Goal: Task Accomplishment & Management: Use online tool/utility

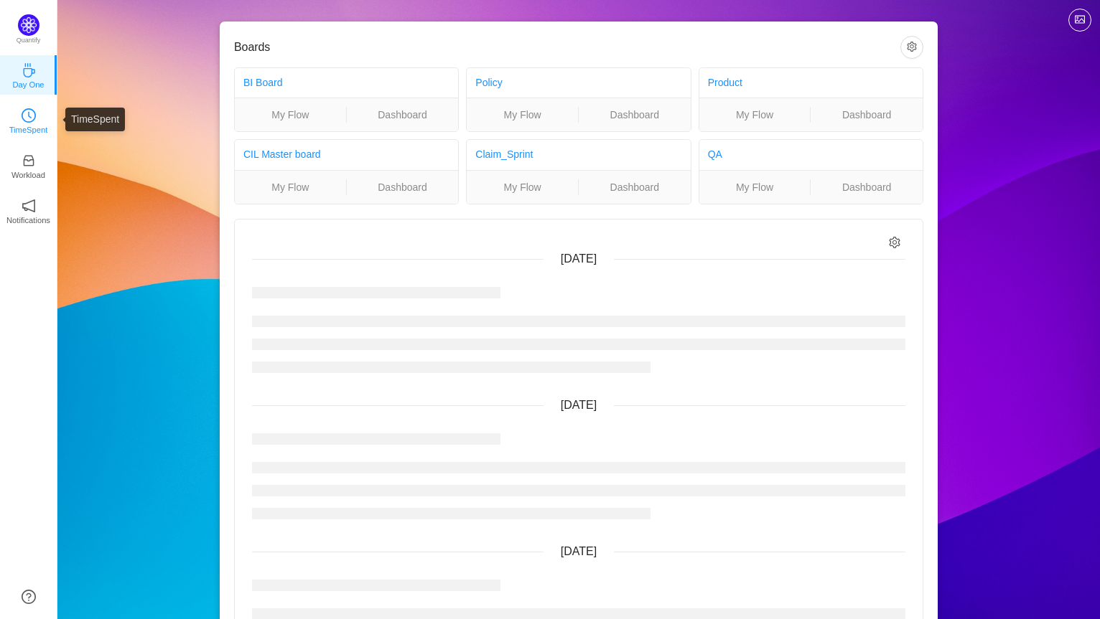
click at [35, 128] on p "TimeSpent" at bounding box center [28, 129] width 39 height 13
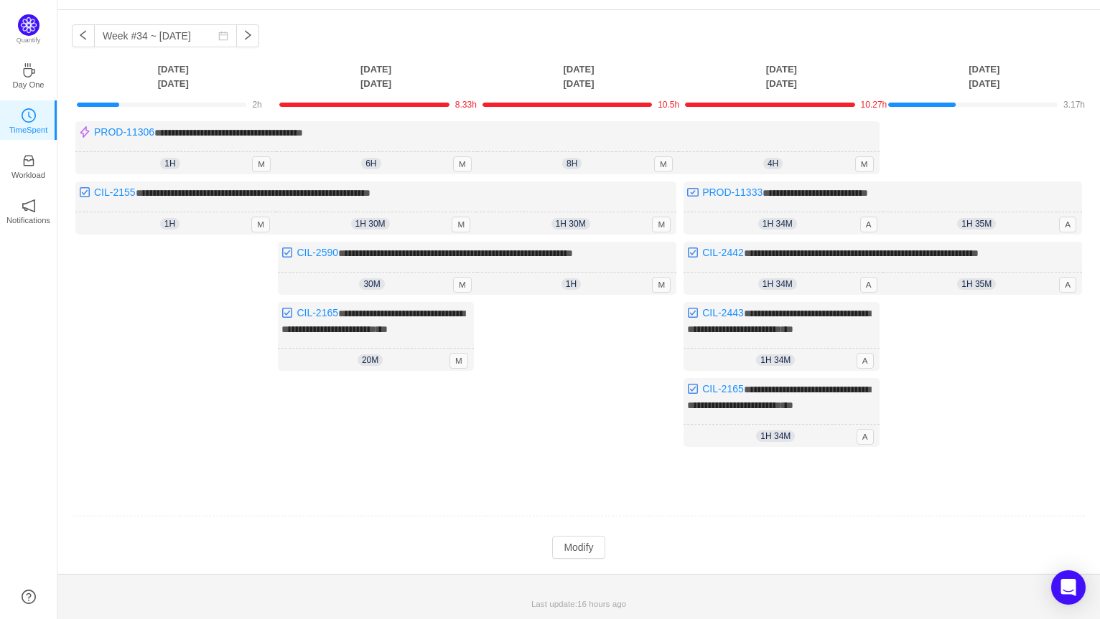
scroll to position [68, 0]
click at [584, 547] on button "Modify" at bounding box center [578, 547] width 52 height 23
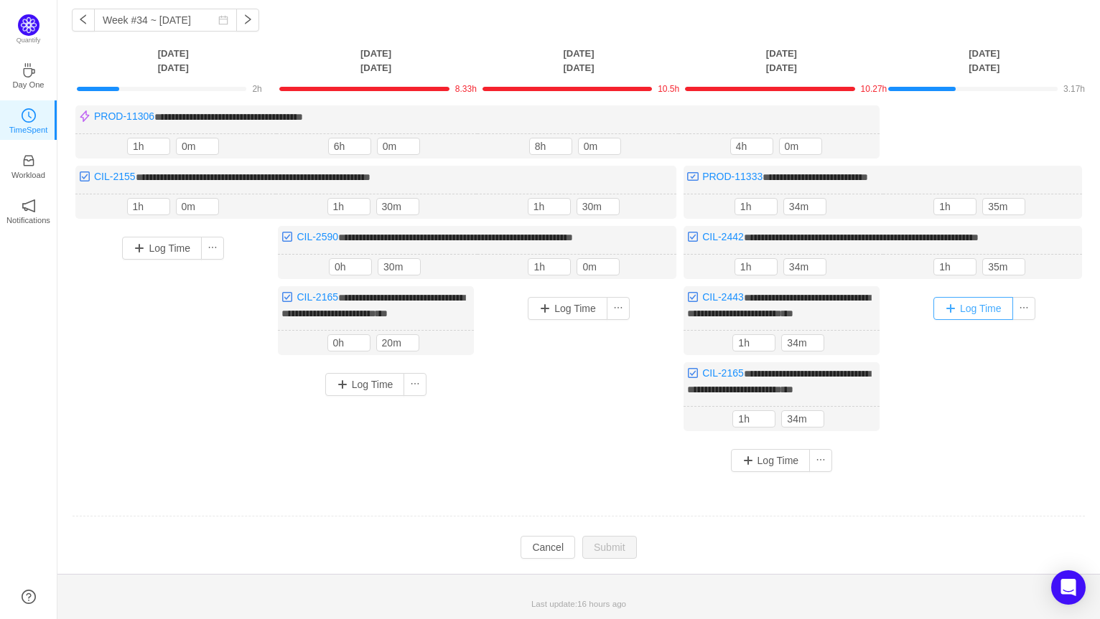
click at [971, 297] on button "Log Time" at bounding box center [973, 308] width 80 height 23
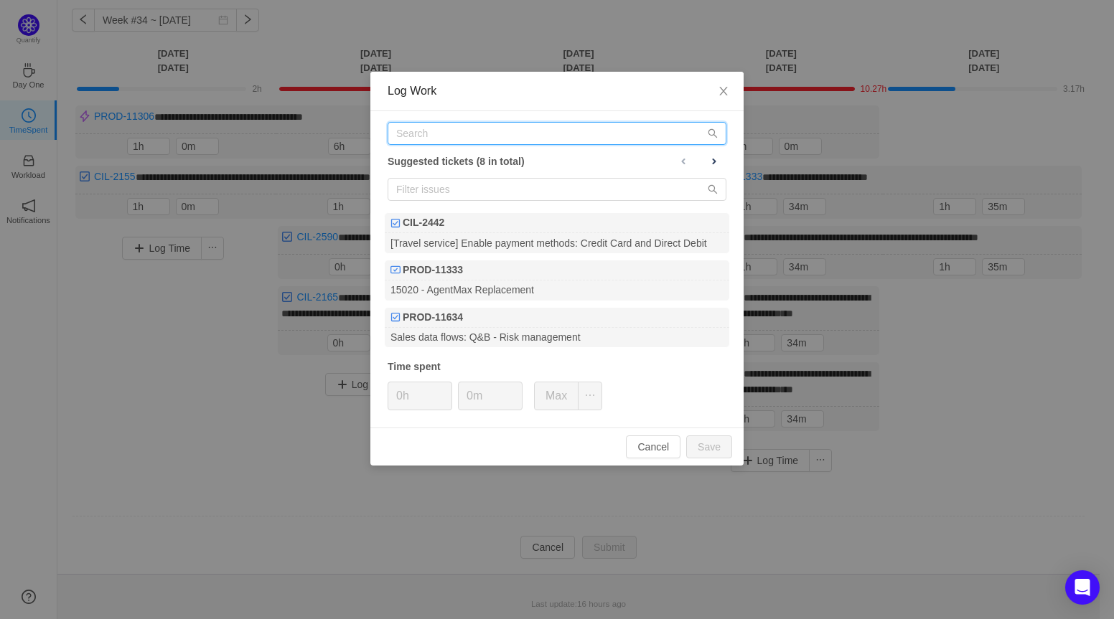
click at [533, 128] on input "text" at bounding box center [557, 133] width 339 height 23
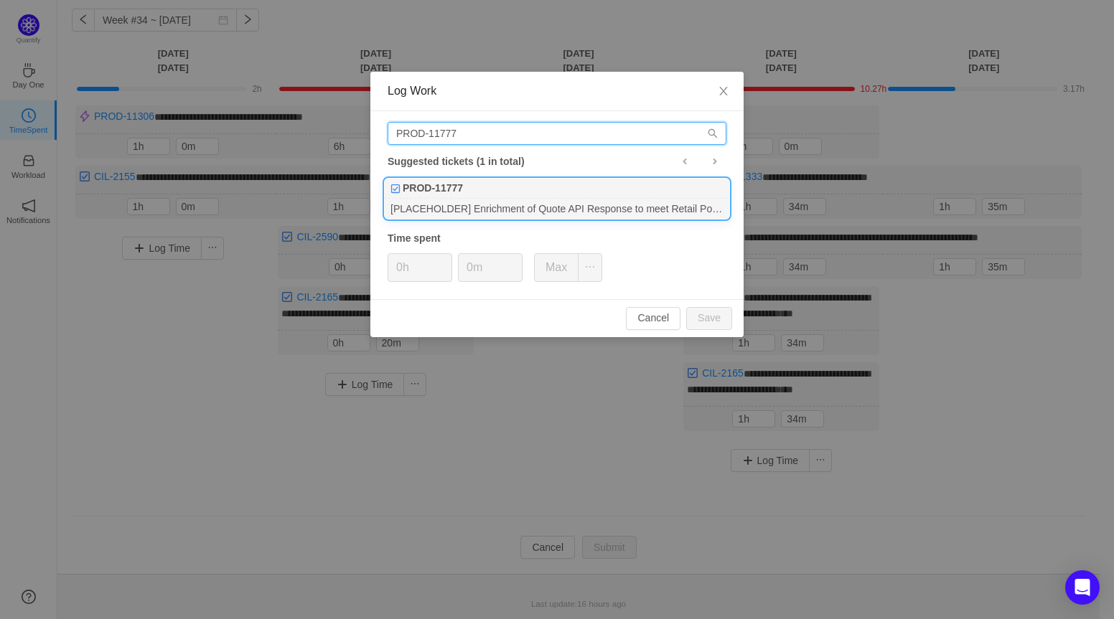
type input "PROD-11777"
click at [520, 190] on div "PROD-11777" at bounding box center [557, 189] width 345 height 20
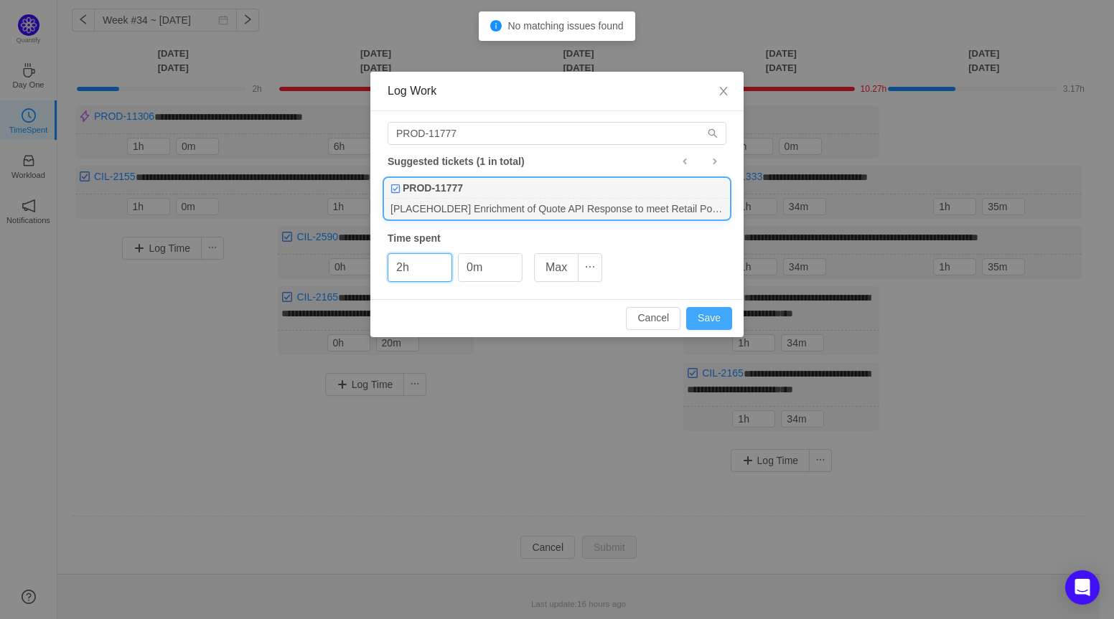
click at [698, 313] on button "Save" at bounding box center [709, 318] width 46 height 23
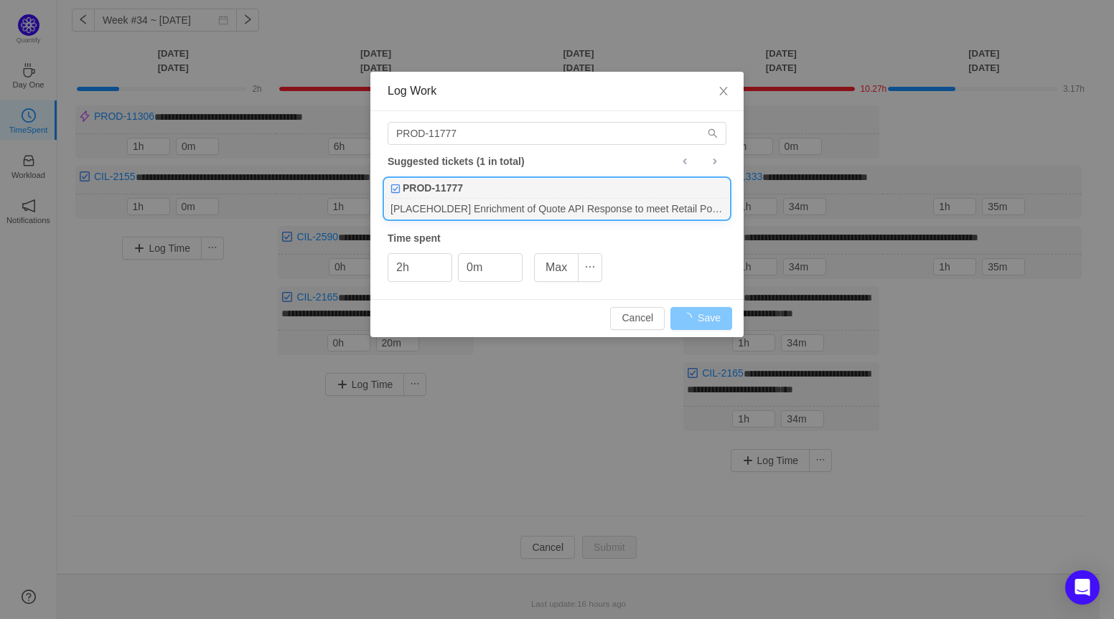
type input "0h"
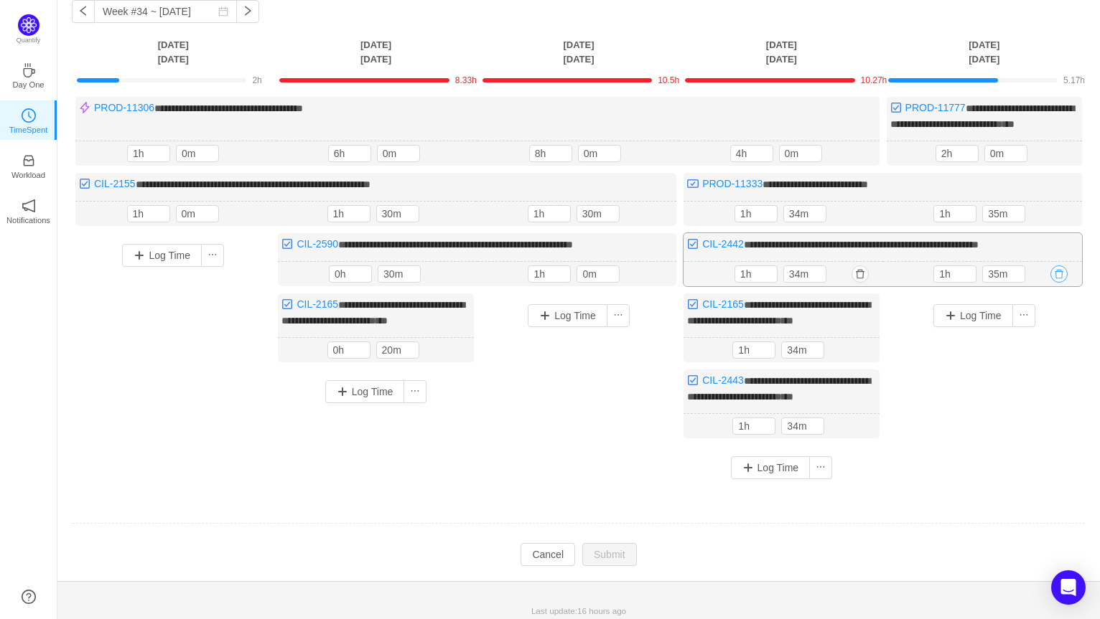
click at [1060, 283] on button "button" at bounding box center [1058, 274] width 17 height 17
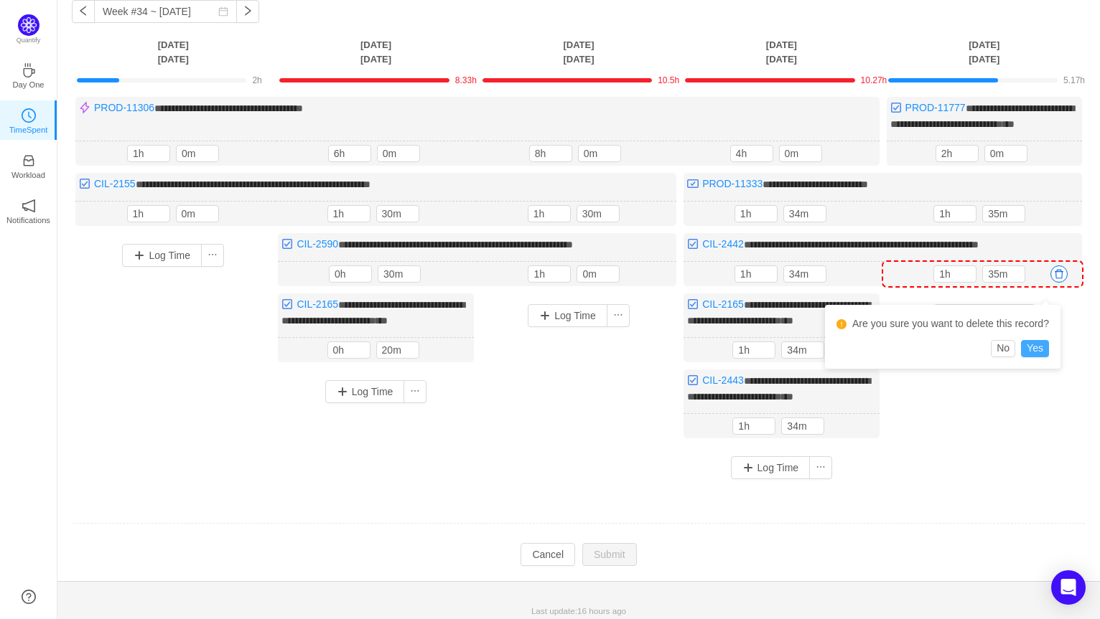
click at [1036, 343] on button "Yes" at bounding box center [1035, 348] width 28 height 17
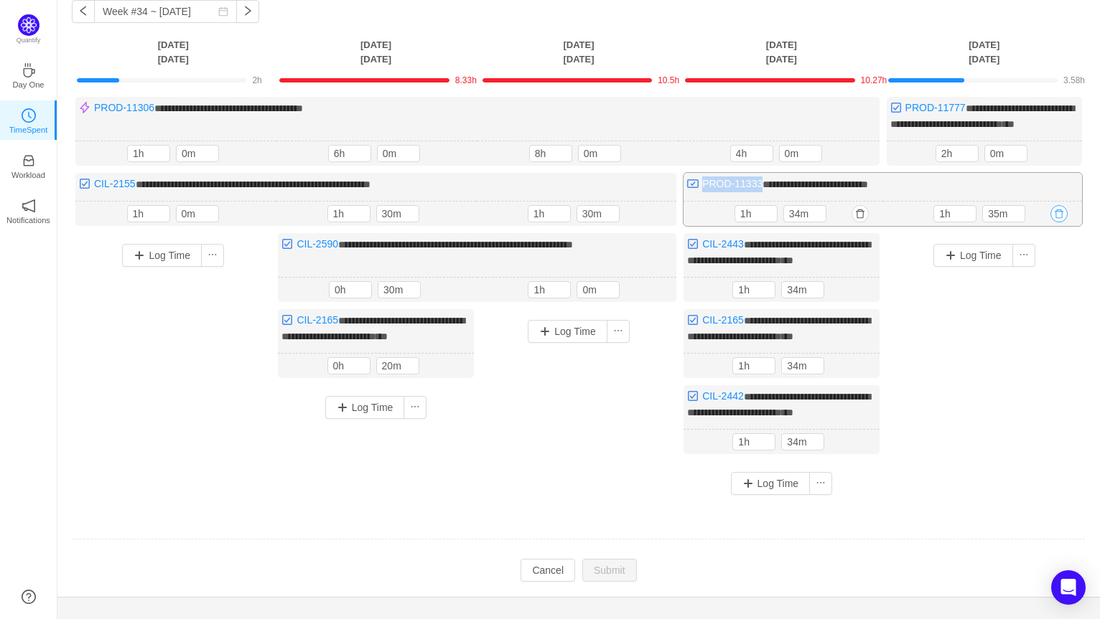
click at [1061, 223] on button "button" at bounding box center [1058, 213] width 17 height 17
click at [1041, 287] on button "Yes" at bounding box center [1035, 289] width 28 height 17
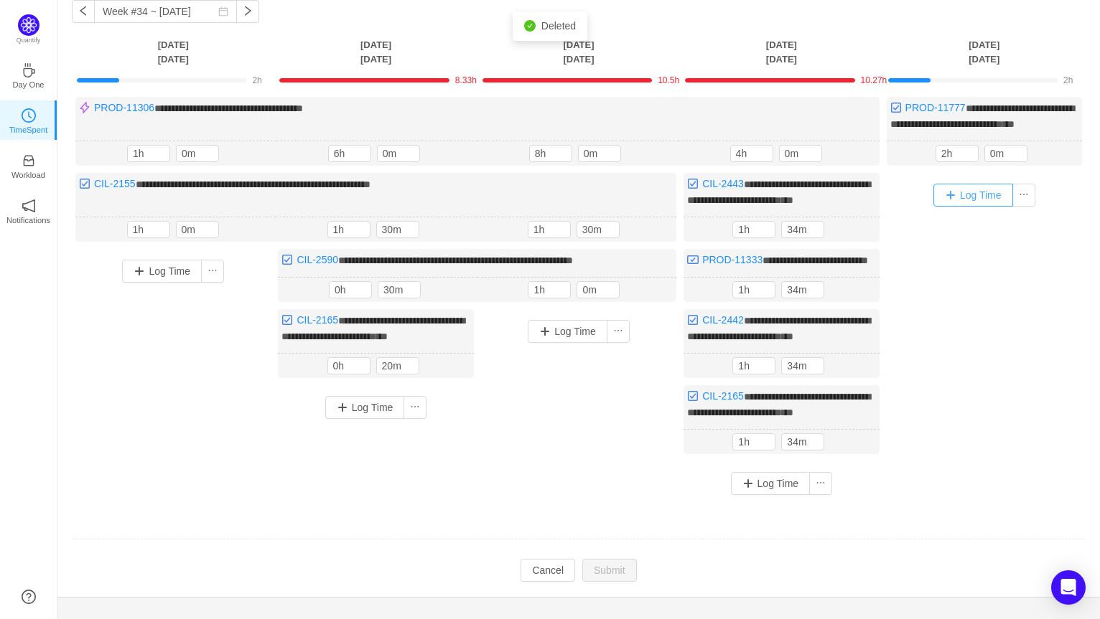
click at [982, 207] on button "Log Time" at bounding box center [973, 195] width 80 height 23
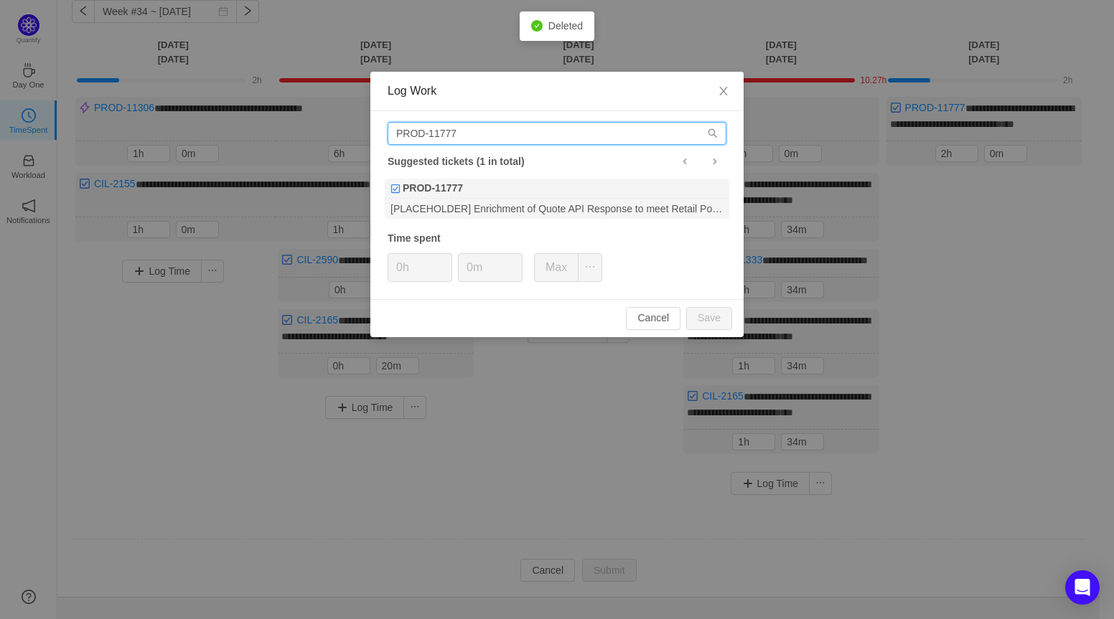
click at [528, 136] on input "PROD-11777" at bounding box center [557, 133] width 339 height 23
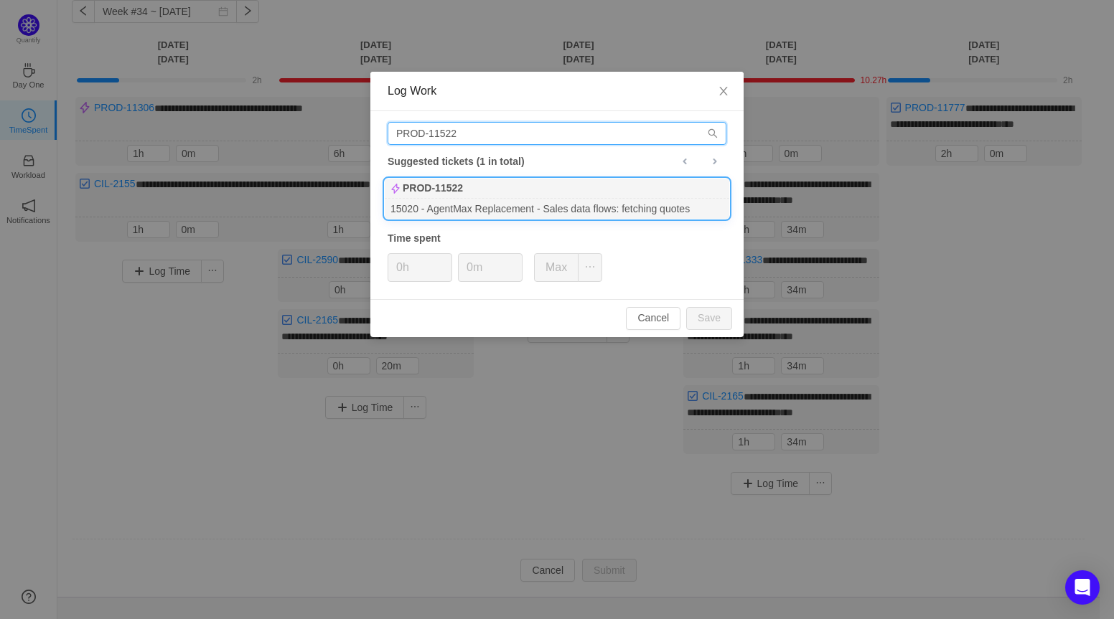
type input "PROD-11522"
click at [463, 196] on div "PROD-11522" at bounding box center [557, 189] width 345 height 20
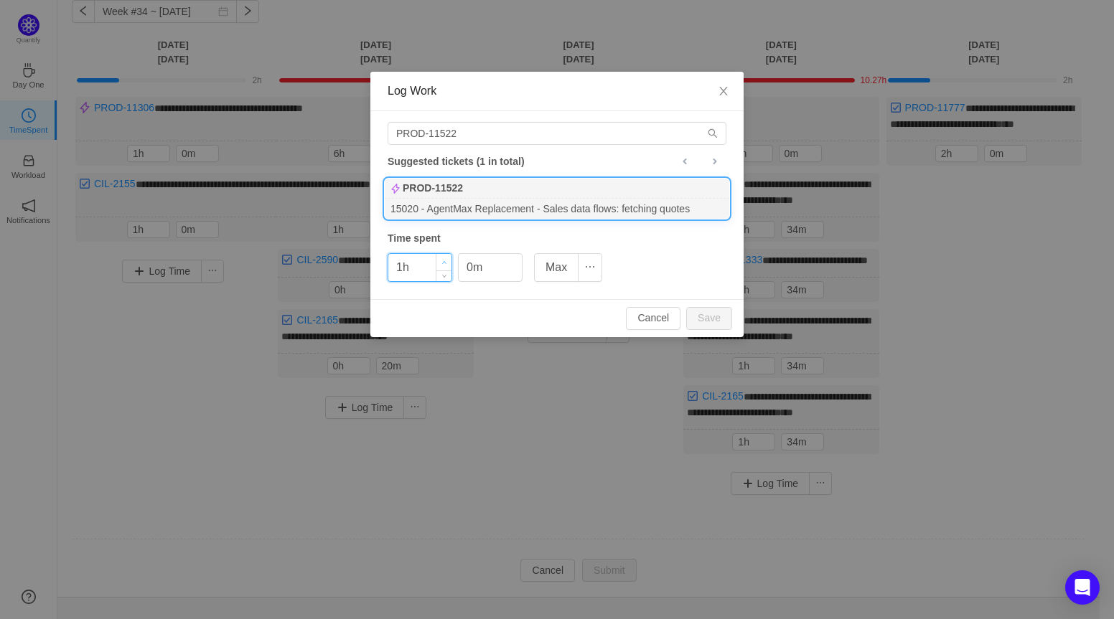
click at [443, 261] on icon "icon: up" at bounding box center [444, 263] width 5 height 5
click at [724, 315] on button "Save" at bounding box center [709, 318] width 46 height 23
type input "0h"
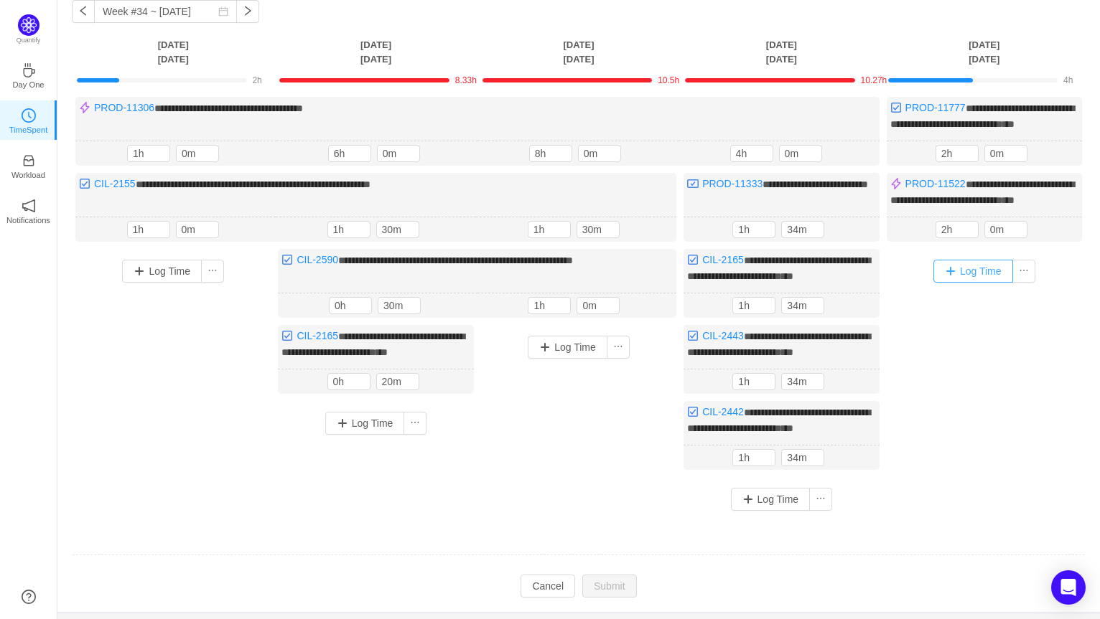
click at [972, 283] on button "Log Time" at bounding box center [973, 271] width 80 height 23
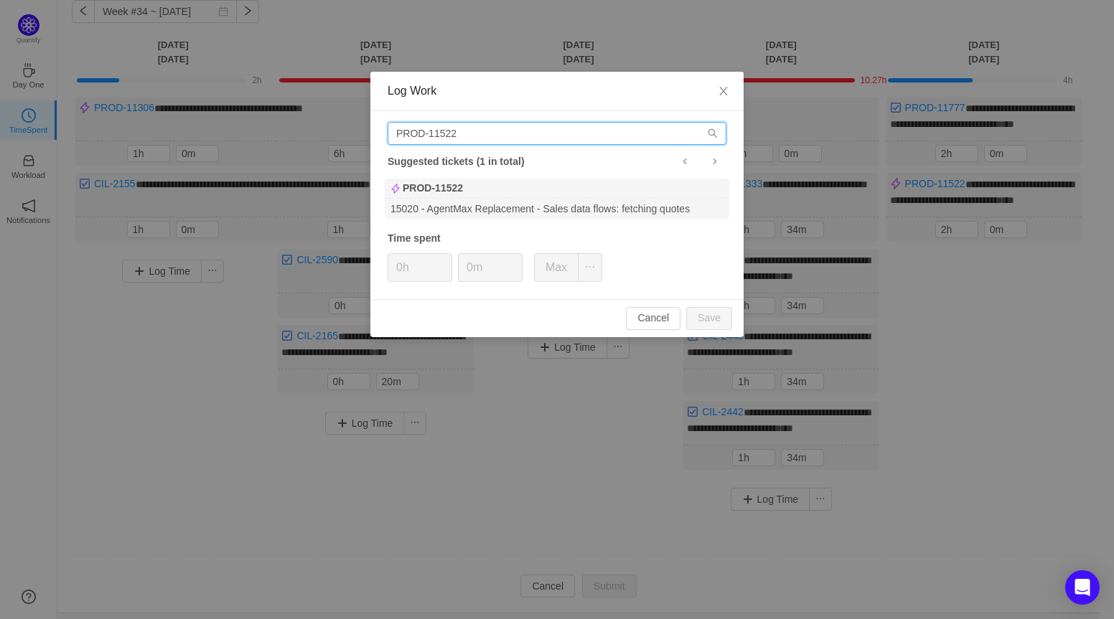
click at [546, 141] on input "PROD-11522" at bounding box center [557, 133] width 339 height 23
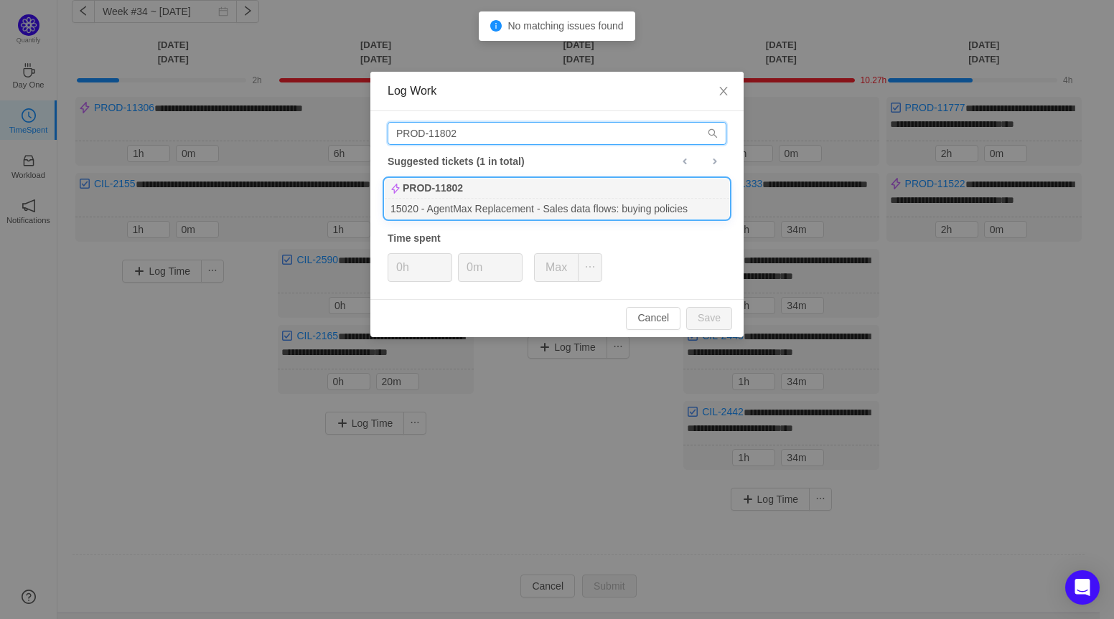
type input "PROD-11802"
click at [477, 187] on div "PROD-11802" at bounding box center [557, 189] width 345 height 20
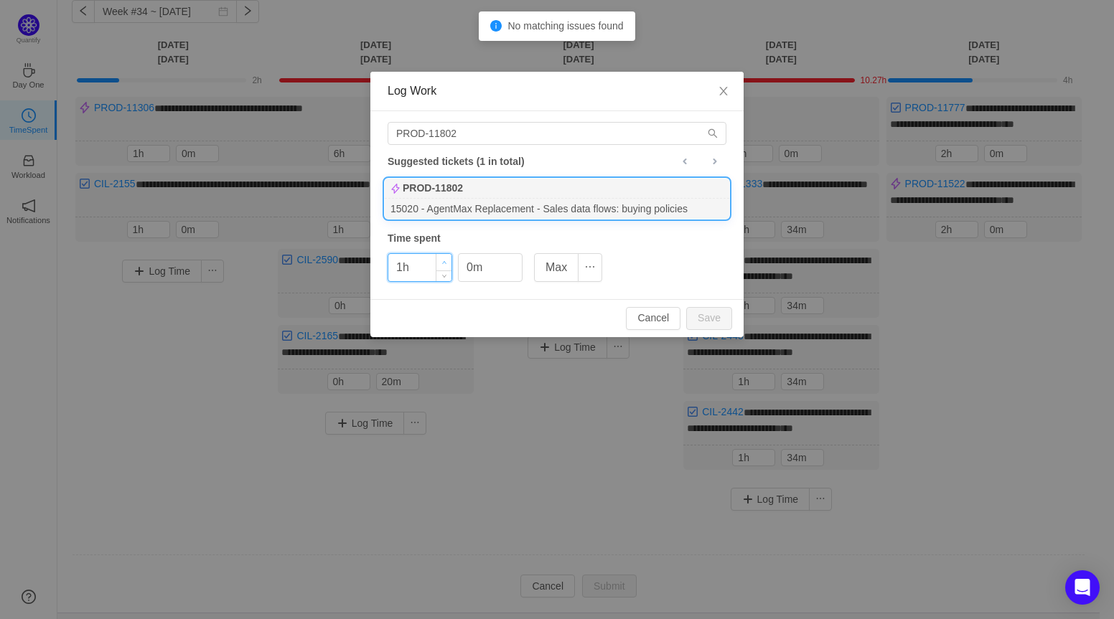
click at [443, 257] on span "Increase Value" at bounding box center [443, 262] width 15 height 17
click at [698, 312] on button "Save" at bounding box center [709, 318] width 46 height 23
type input "0h"
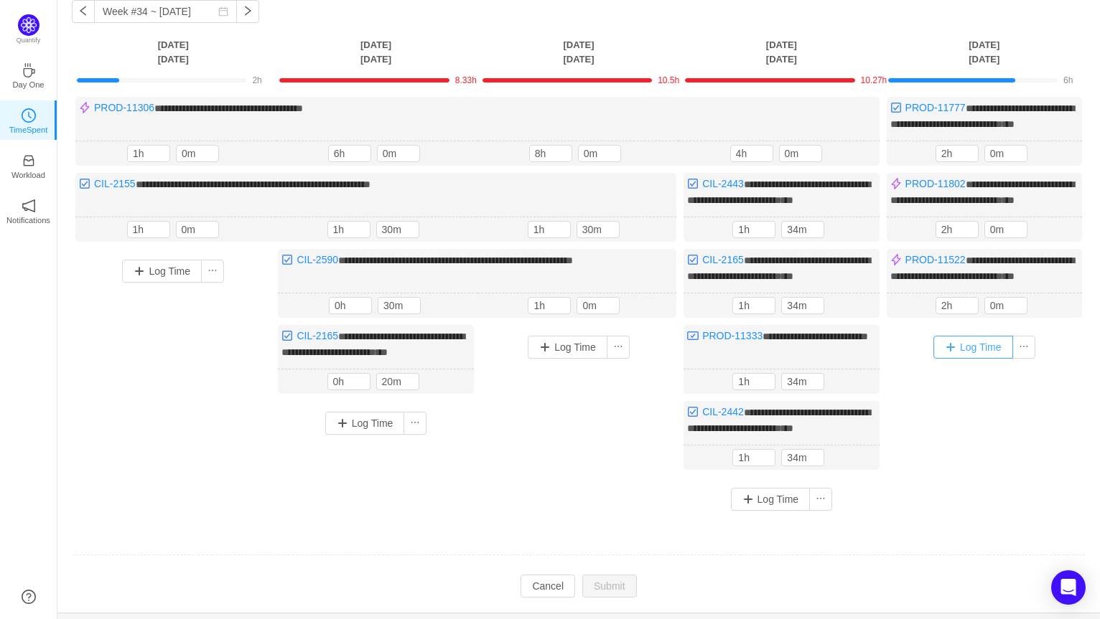
click at [969, 359] on button "Log Time" at bounding box center [973, 347] width 80 height 23
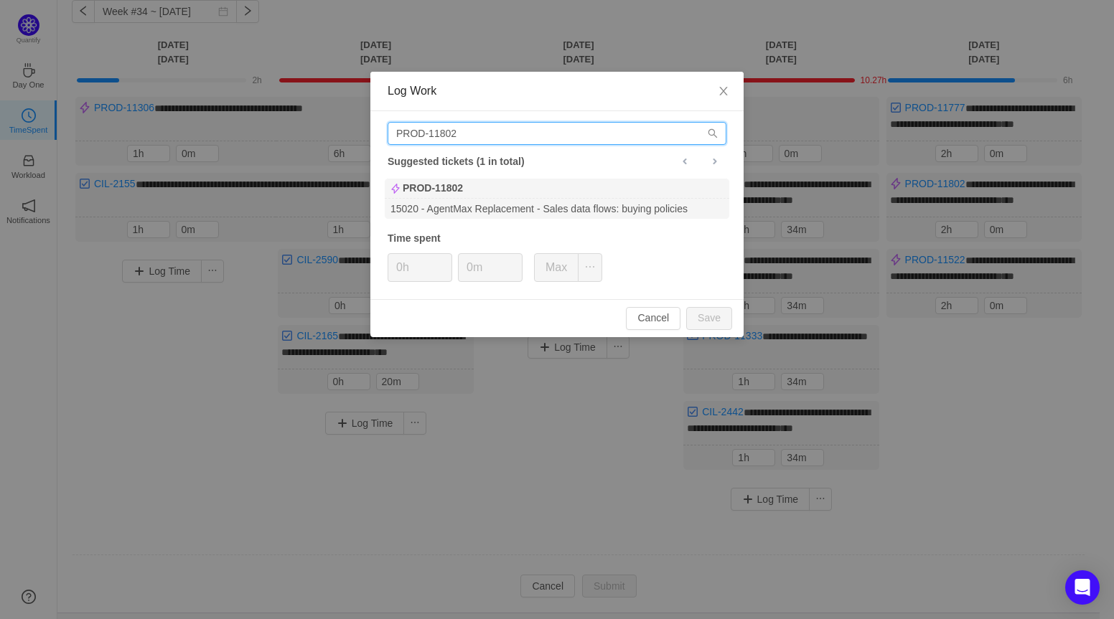
click at [525, 134] on input "PROD-11802" at bounding box center [557, 133] width 339 height 23
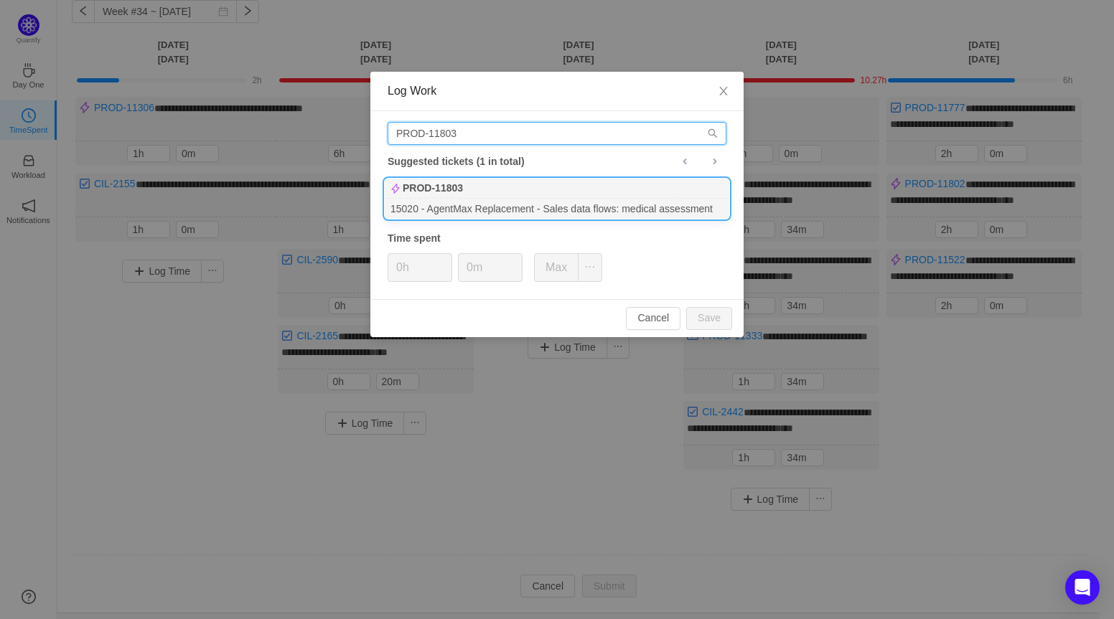
type input "PROD-11803"
click at [453, 210] on div "15020 - AgentMax Replacement - Sales data flows: medical assessment" at bounding box center [557, 208] width 345 height 19
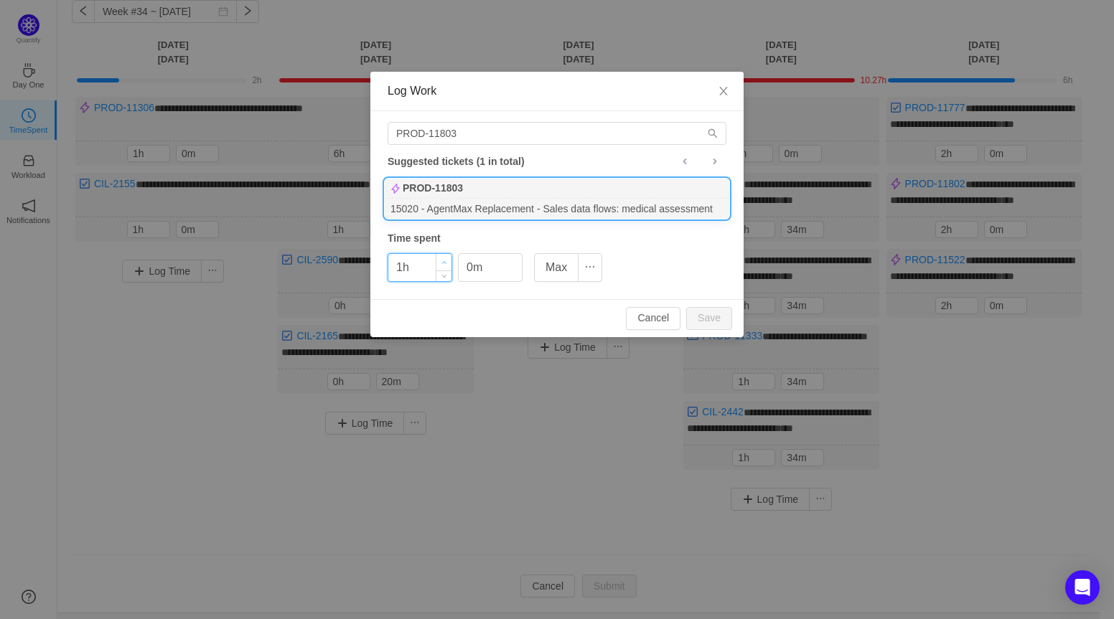
click at [445, 261] on icon "icon: up" at bounding box center [444, 263] width 5 height 5
click at [711, 315] on button "Save" at bounding box center [709, 318] width 46 height 23
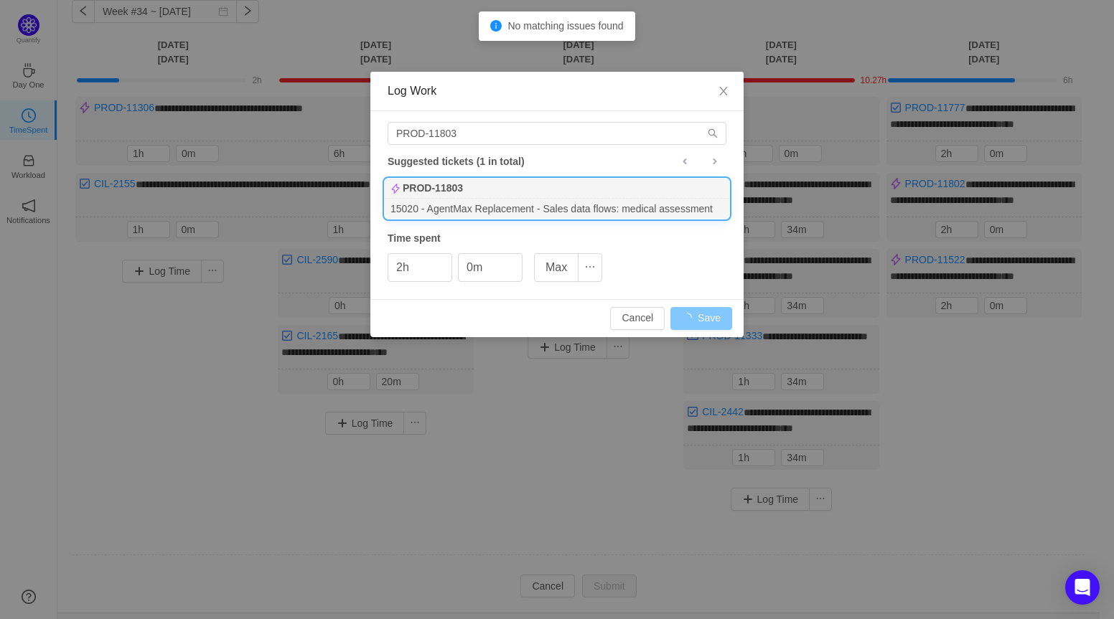
type input "0h"
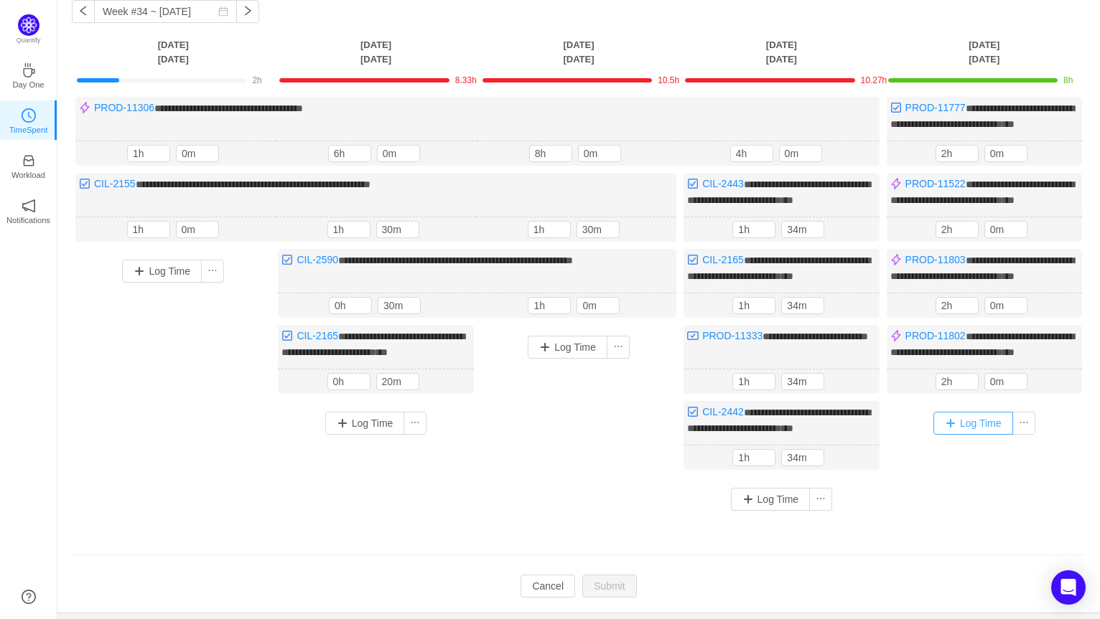
click at [962, 435] on button "Log Time" at bounding box center [973, 423] width 80 height 23
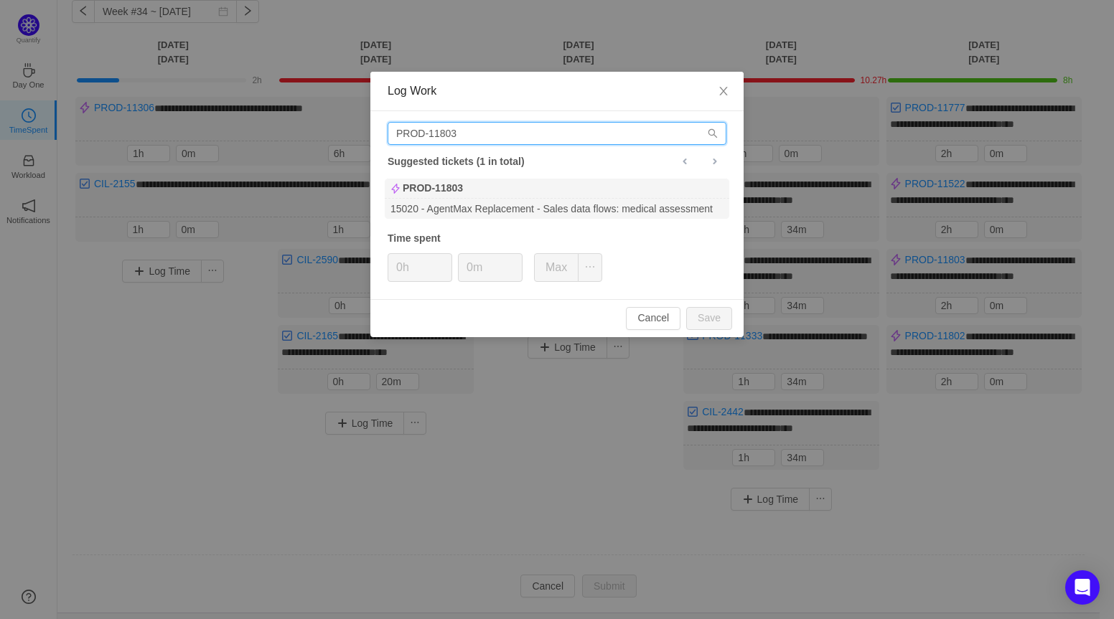
click at [550, 135] on input "PROD-11803" at bounding box center [557, 133] width 339 height 23
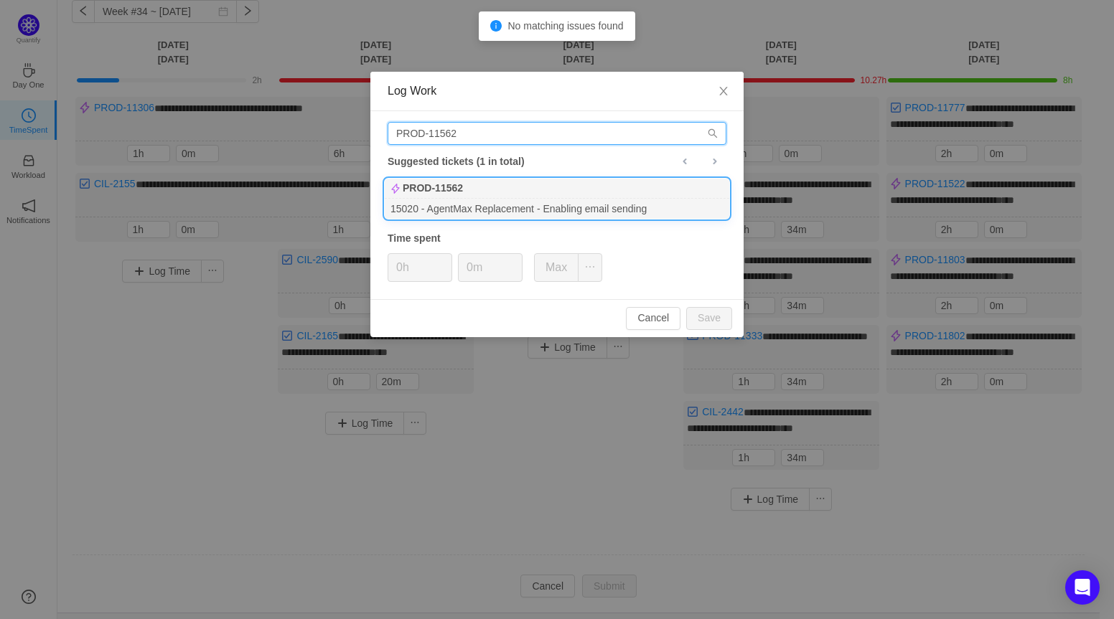
type input "PROD-11562"
click at [463, 192] on b "PROD-11562" at bounding box center [433, 188] width 60 height 15
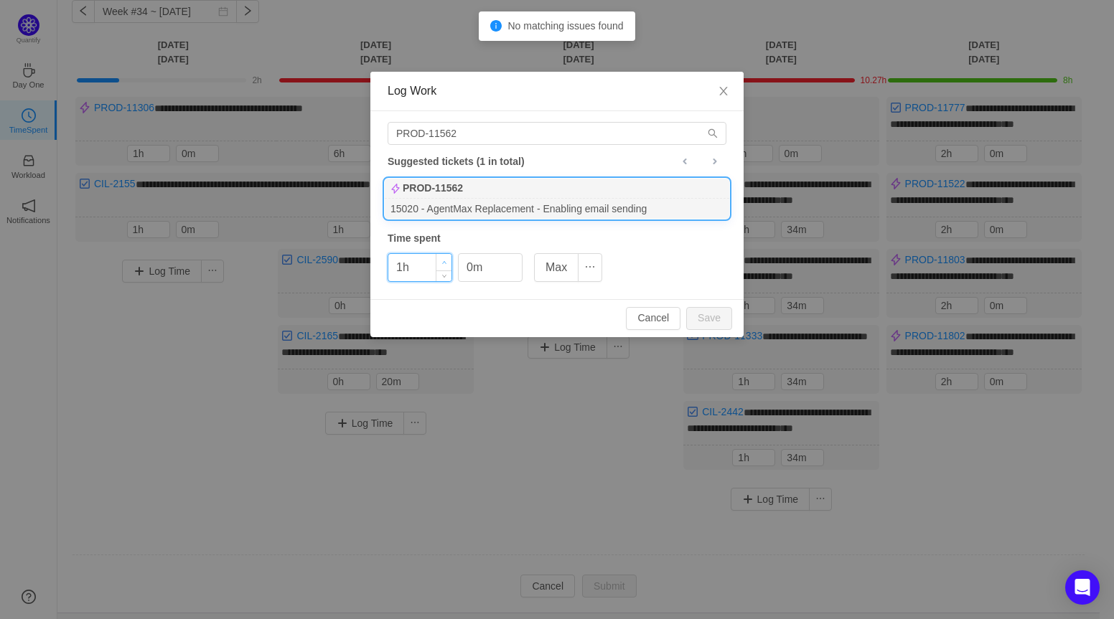
click at [444, 261] on icon "icon: up" at bounding box center [444, 263] width 5 height 5
click at [719, 319] on button "Save" at bounding box center [709, 318] width 46 height 23
type input "0h"
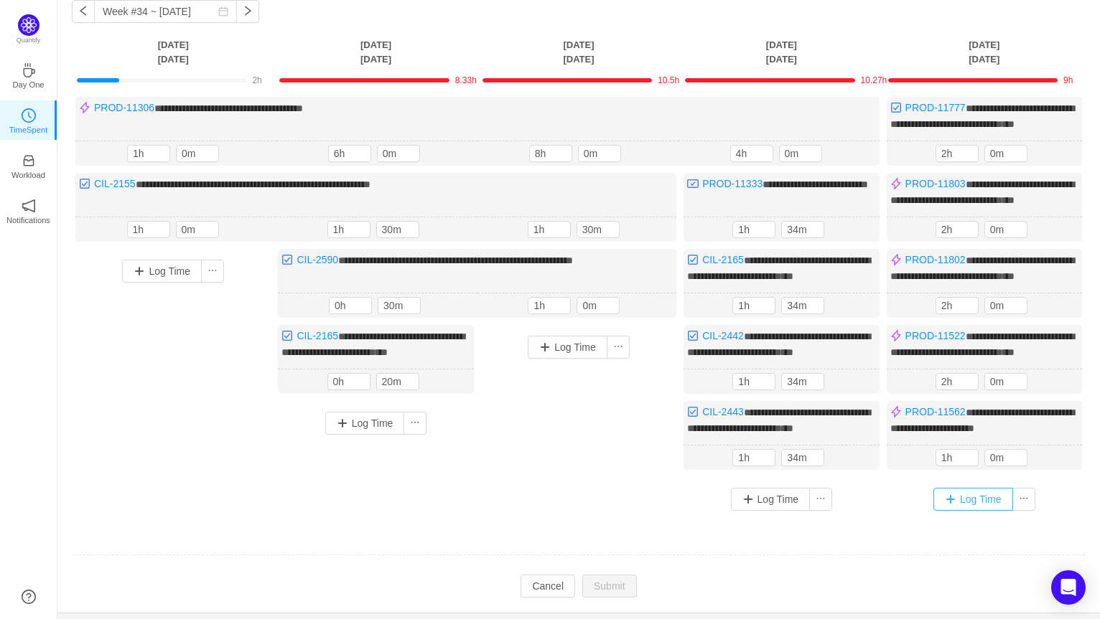
click at [955, 511] on button "Log Time" at bounding box center [973, 499] width 80 height 23
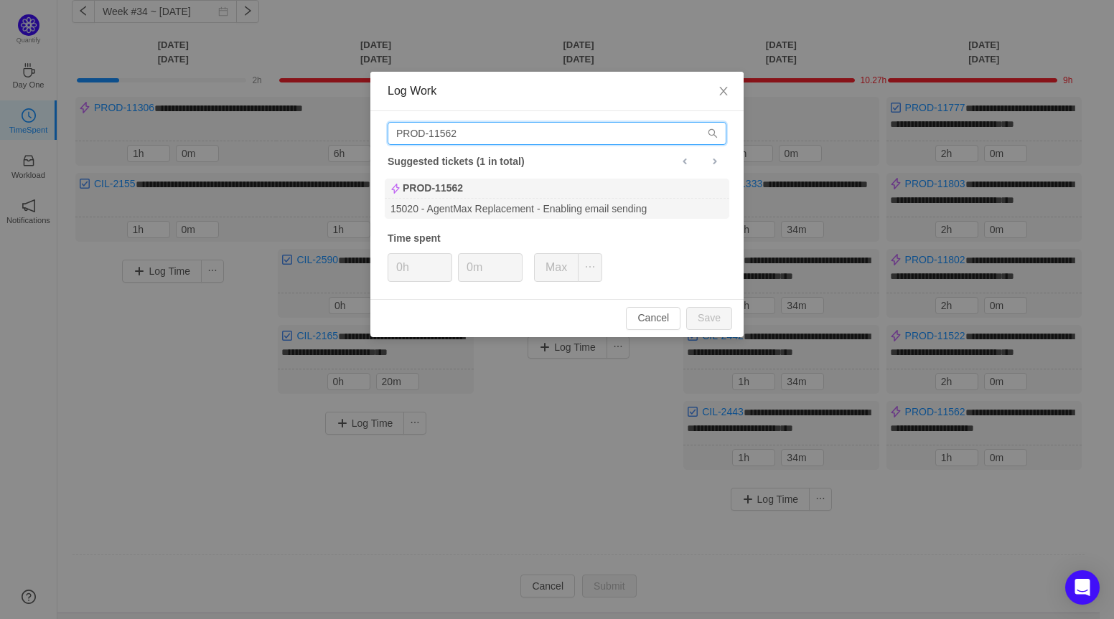
click at [521, 131] on input "PROD-11562" at bounding box center [557, 133] width 339 height 23
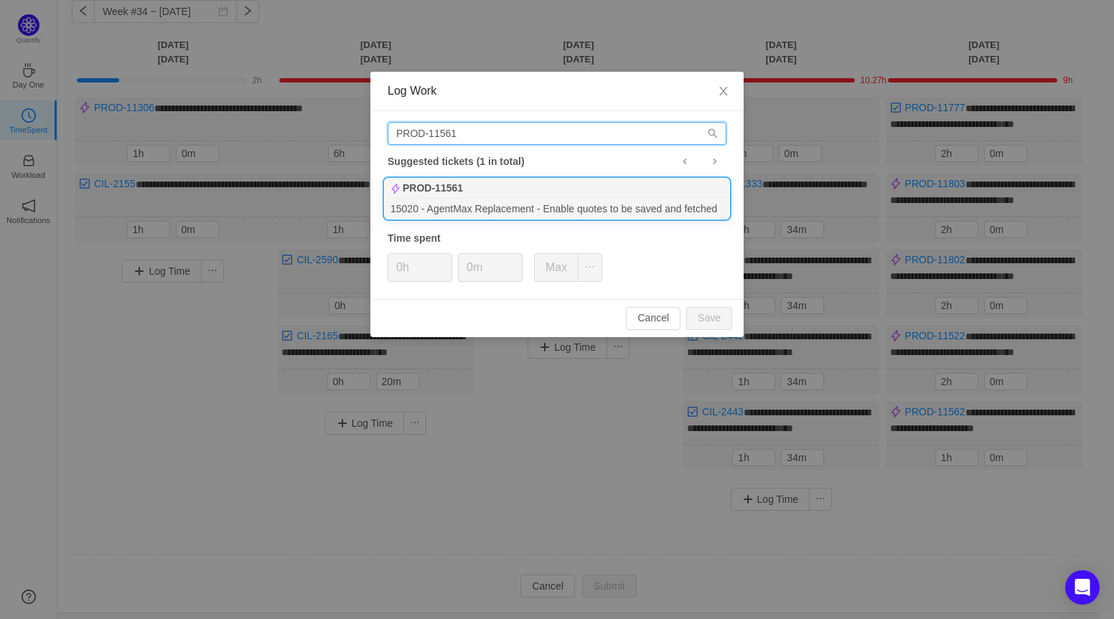
type input "PROD-11561"
click at [454, 200] on div "15020 - AgentMax Replacement - Enable quotes to be saved and fetched" at bounding box center [557, 208] width 345 height 19
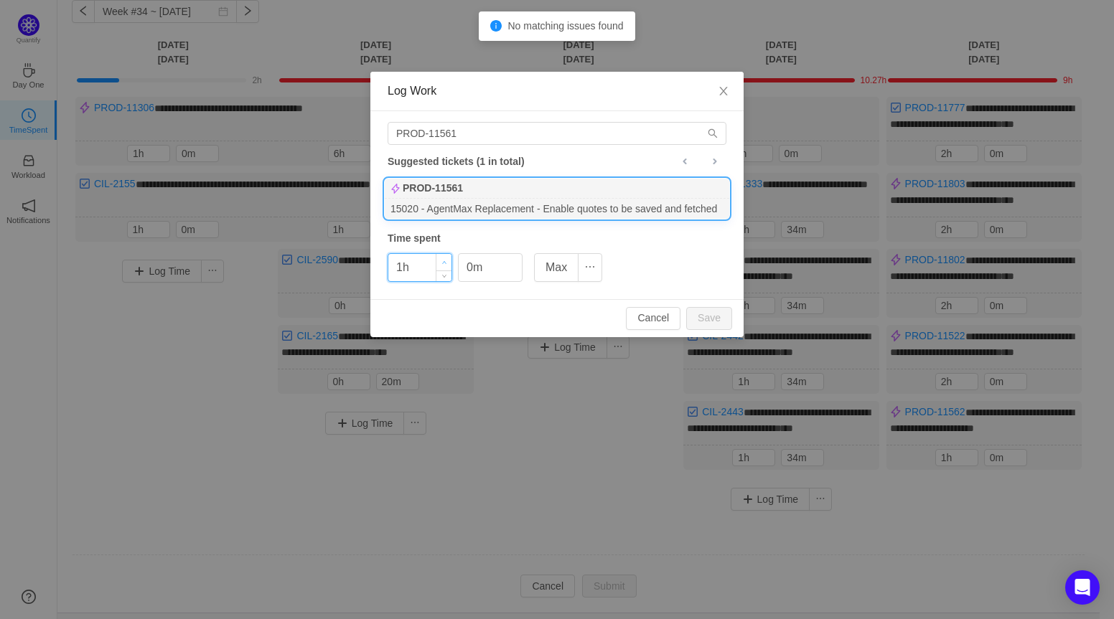
click at [445, 261] on icon "icon: up" at bounding box center [444, 263] width 5 height 5
click at [718, 307] on button "Save" at bounding box center [709, 318] width 46 height 23
type input "0h"
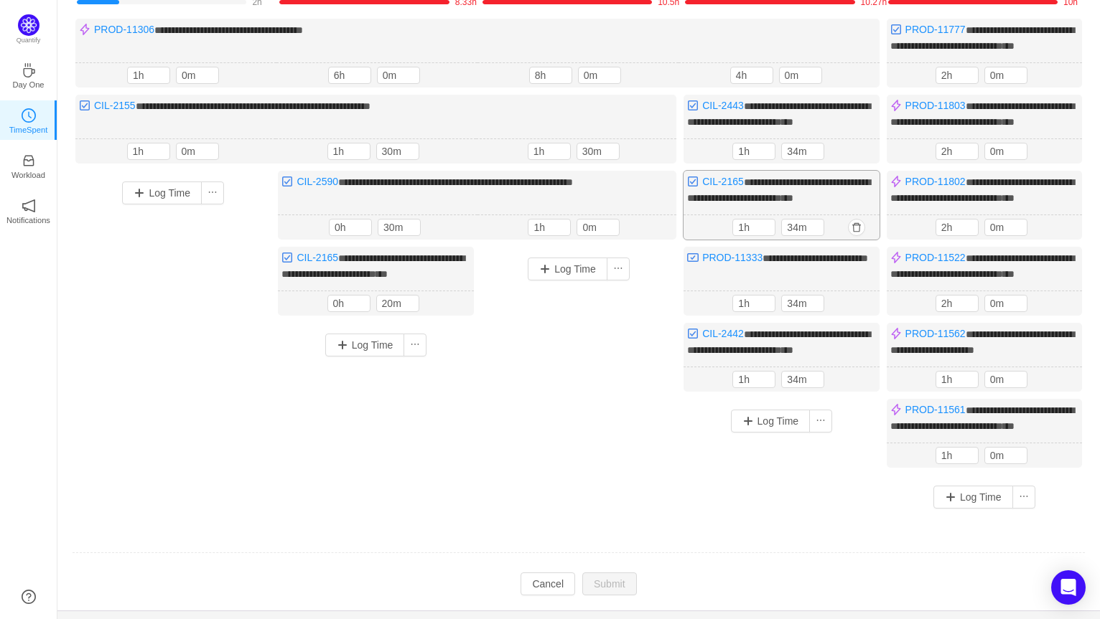
scroll to position [0, 0]
